Goal: Navigation & Orientation: Go to known website

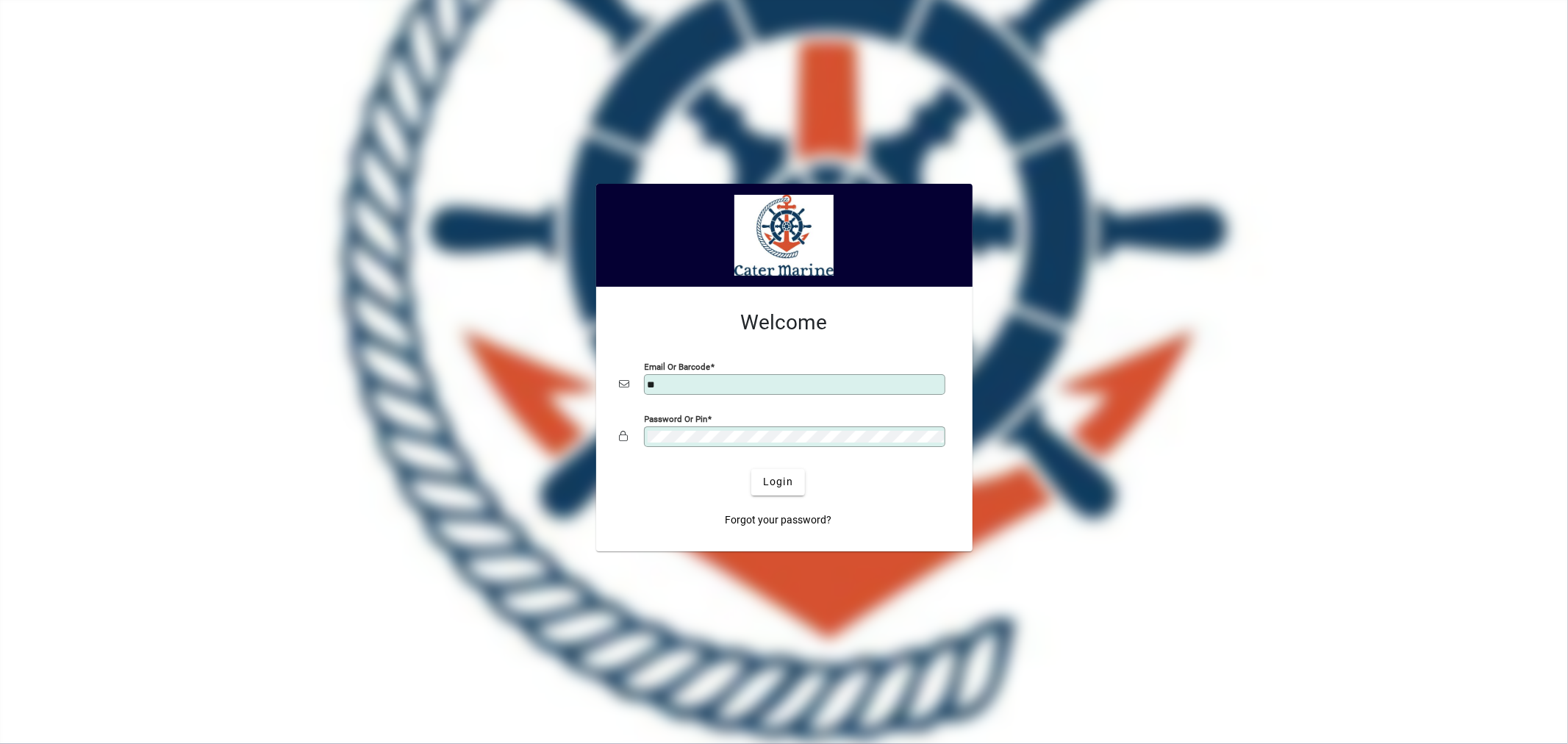
type input "**********"
click at [783, 486] on span "Login" at bounding box center [778, 482] width 30 height 16
